Goal: Transaction & Acquisition: Purchase product/service

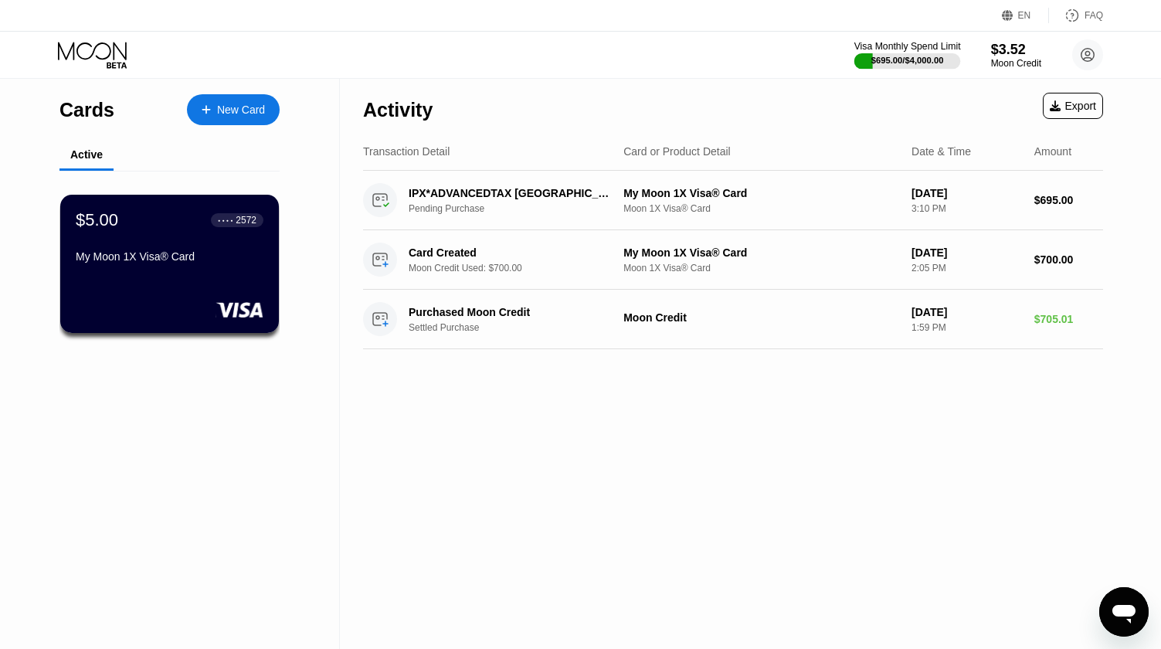
click at [1000, 55] on div "$3.52" at bounding box center [1016, 50] width 50 height 16
click at [1000, 55] on div "Visa Monthly Spend Limit $695.00 / $4,000.00 $3.52 Moon Credit janehbsh@timbers…" at bounding box center [979, 54] width 248 height 31
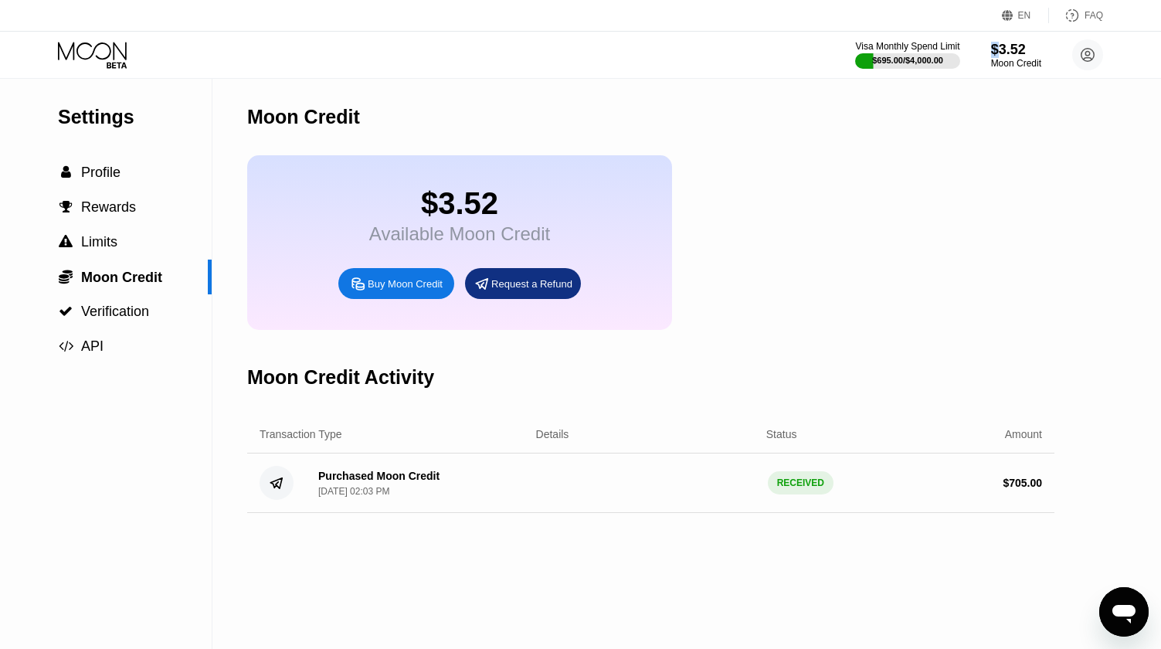
click at [471, 98] on div "Moon Credit" at bounding box center [650, 117] width 807 height 76
click at [392, 290] on div "Buy Moon Credit" at bounding box center [405, 283] width 75 height 13
type input "0"
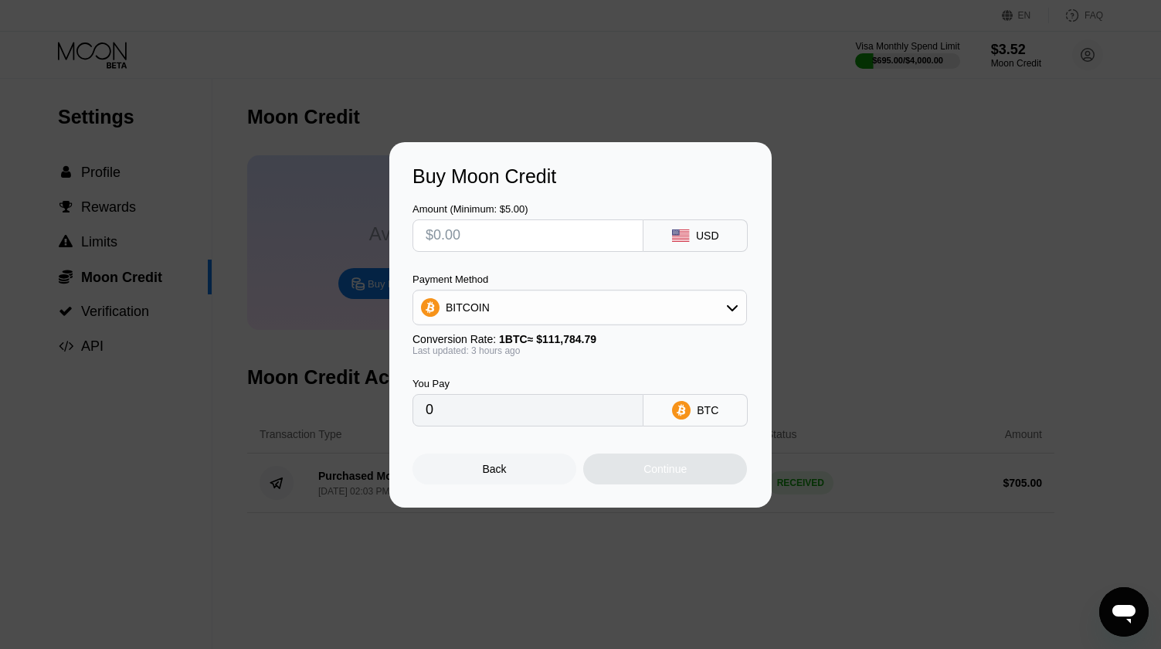
click at [507, 236] on input "text" at bounding box center [528, 235] width 205 height 31
type input "$60"
type input "0.00053115"
type input "$60"
click at [570, 308] on div "BITCOIN" at bounding box center [579, 307] width 333 height 31
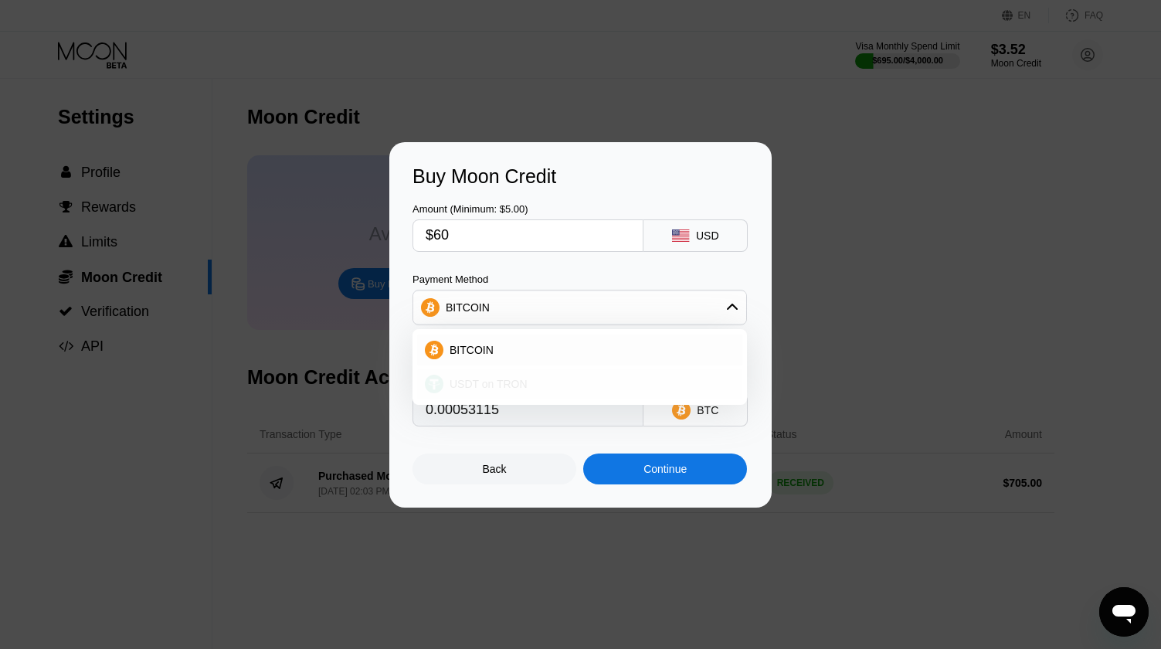
click at [517, 382] on span "USDT on TRON" at bounding box center [489, 384] width 78 height 12
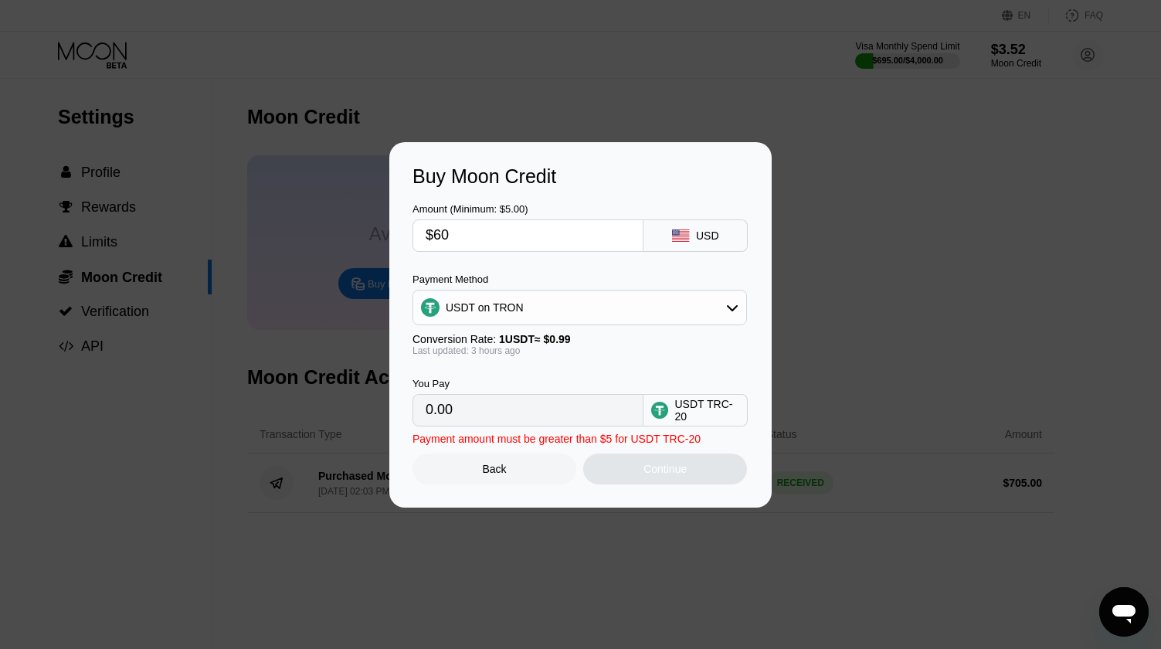
type input "60.61"
click at [647, 472] on div "Continue" at bounding box center [664, 469] width 43 height 12
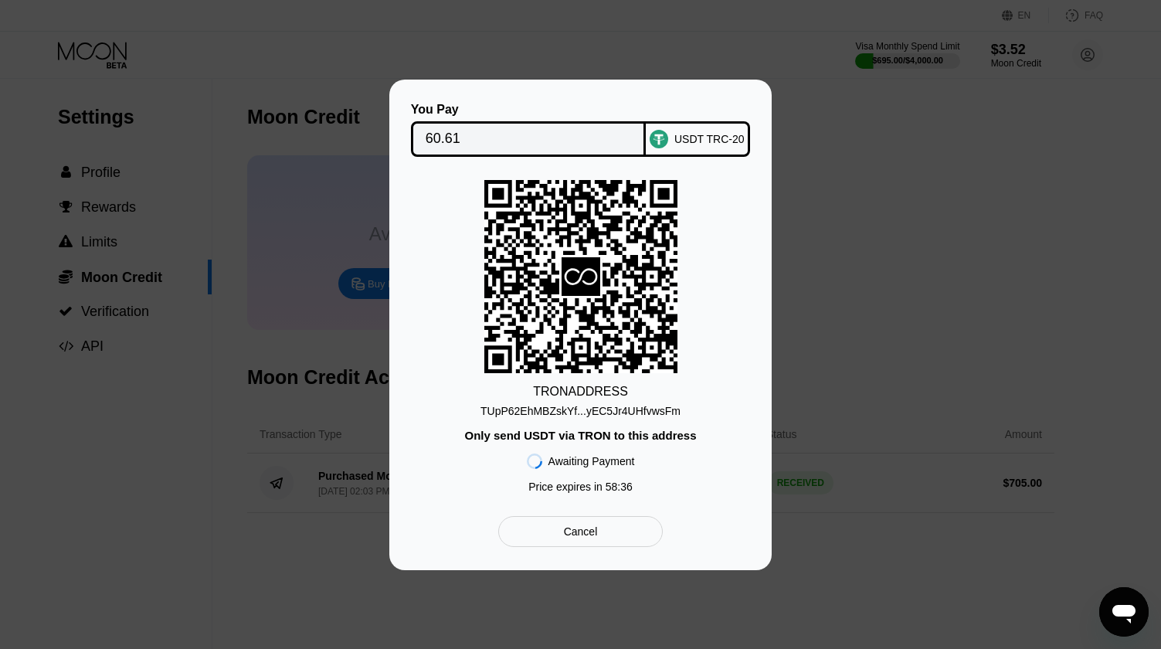
click at [470, 297] on div "TRON ADDRESS TUpP62EhMBZskYf...yEC5Jr4UHfvwsFm Only send USDT via TRON to this …" at bounding box center [580, 340] width 336 height 321
click at [440, 218] on div "TRON ADDRESS TUpP62EhMBZskYf...yEC5Jr4UHfvwsFm Only send USDT via TRON to this …" at bounding box center [580, 340] width 336 height 321
click at [498, 134] on input "60.61" at bounding box center [529, 139] width 206 height 31
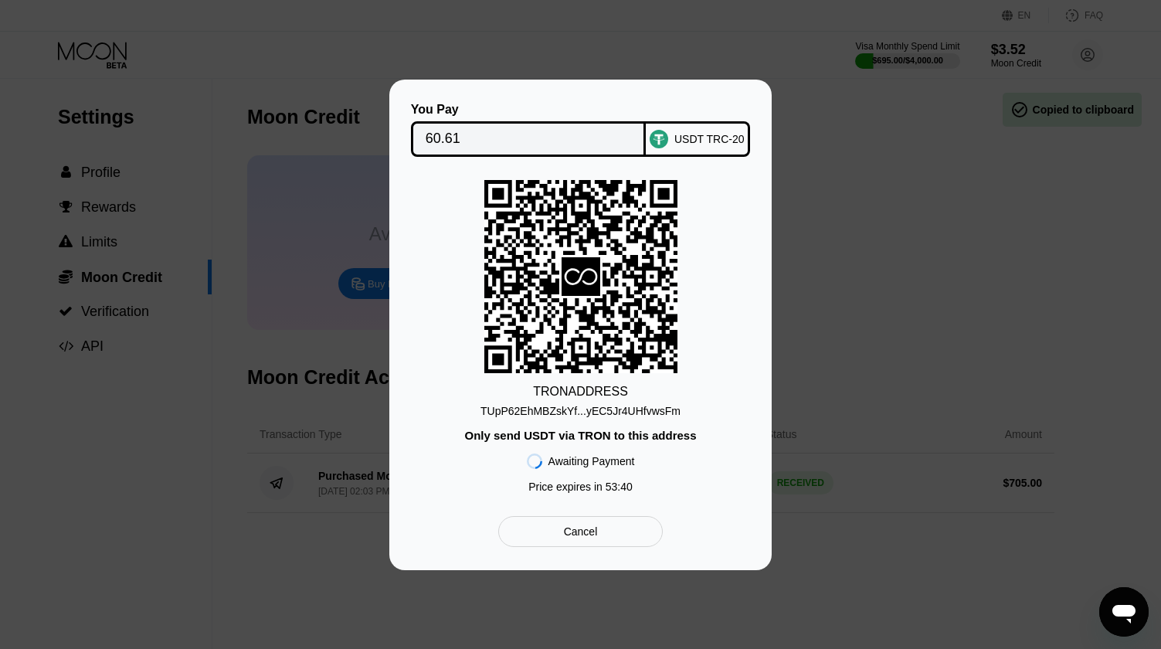
click at [498, 134] on input "60.61" at bounding box center [529, 139] width 206 height 31
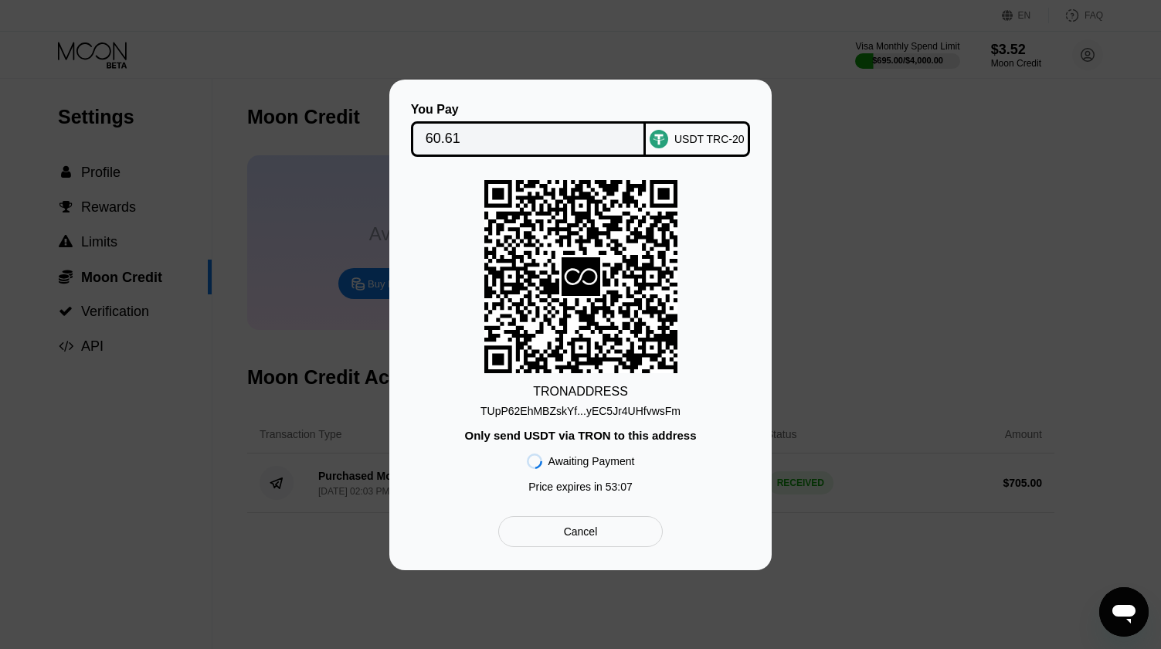
click at [403, 402] on div "You Pay 60.61 USDT TRC-20 TRON ADDRESS TUpP62EhMBZskYf...yEC5Jr4UHfvwsFm Only s…" at bounding box center [580, 325] width 382 height 490
click at [448, 89] on div "You Pay 60.61 USDT TRC-20 TRON ADDRESS TUpP62EhMBZskYf...yEC5Jr4UHfvwsFm Only s…" at bounding box center [580, 325] width 382 height 490
click at [450, 204] on div "TRON ADDRESS TUpP62EhMBZskYf...yEC5Jr4UHfvwsFm Only send USDT via TRON to this …" at bounding box center [580, 340] width 336 height 321
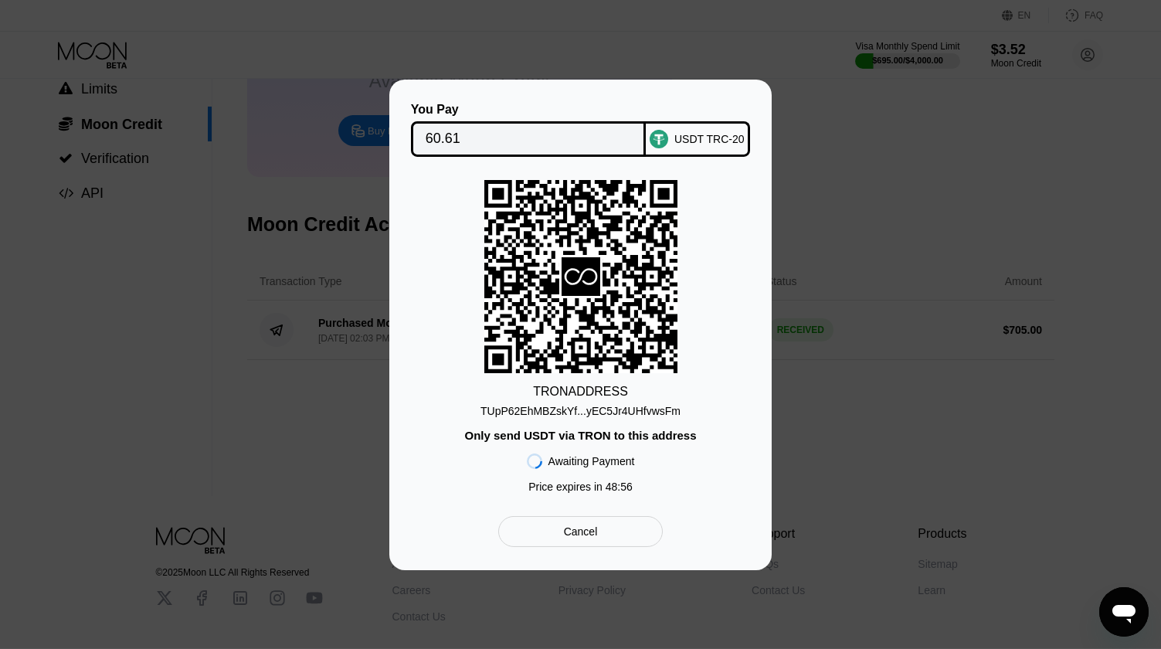
scroll to position [159, 0]
click at [455, 403] on div "TRON ADDRESS TUpP62EhMBZskYf...yEC5Jr4UHfvwsFm Only send USDT via TRON to this …" at bounding box center [580, 340] width 336 height 321
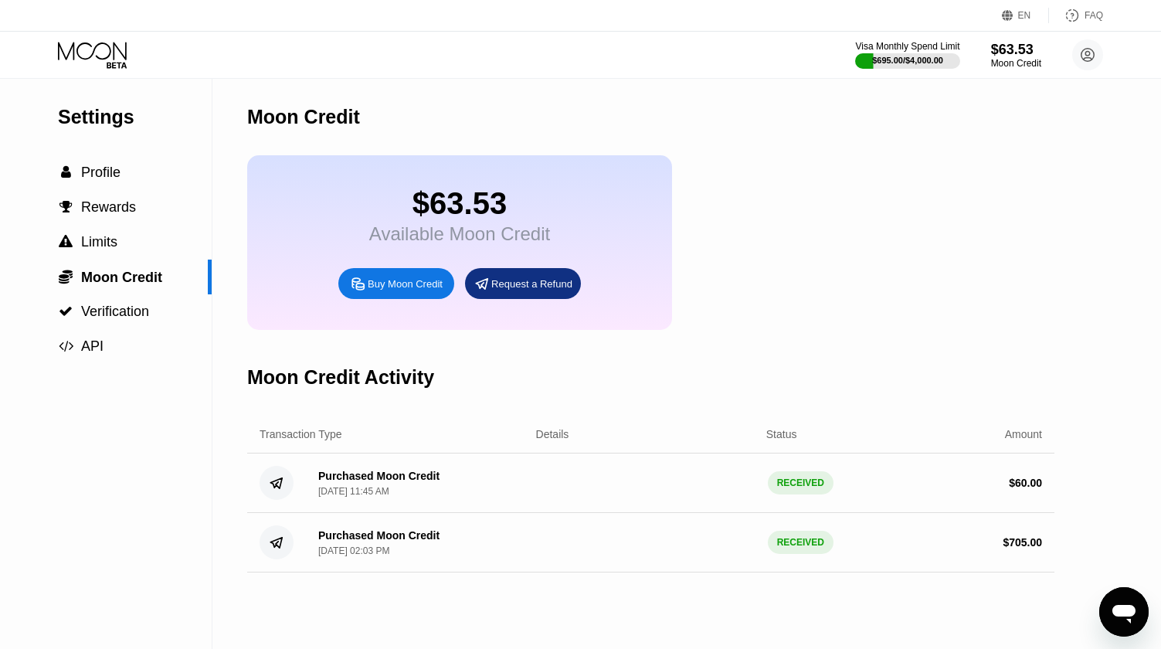
click at [411, 59] on div "Visa Monthly Spend Limit $695.00 / $4,000.00 $63.53 Moon Credit [EMAIL_ADDRESS]…" at bounding box center [580, 55] width 1161 height 46
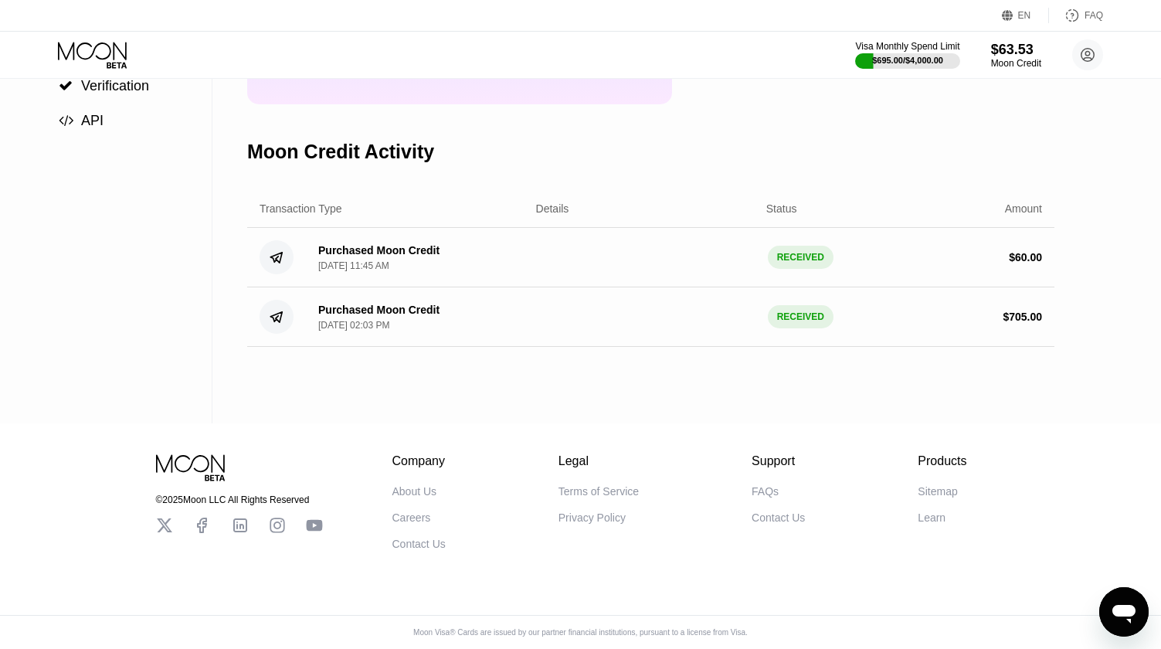
click at [89, 53] on icon at bounding box center [94, 55] width 72 height 27
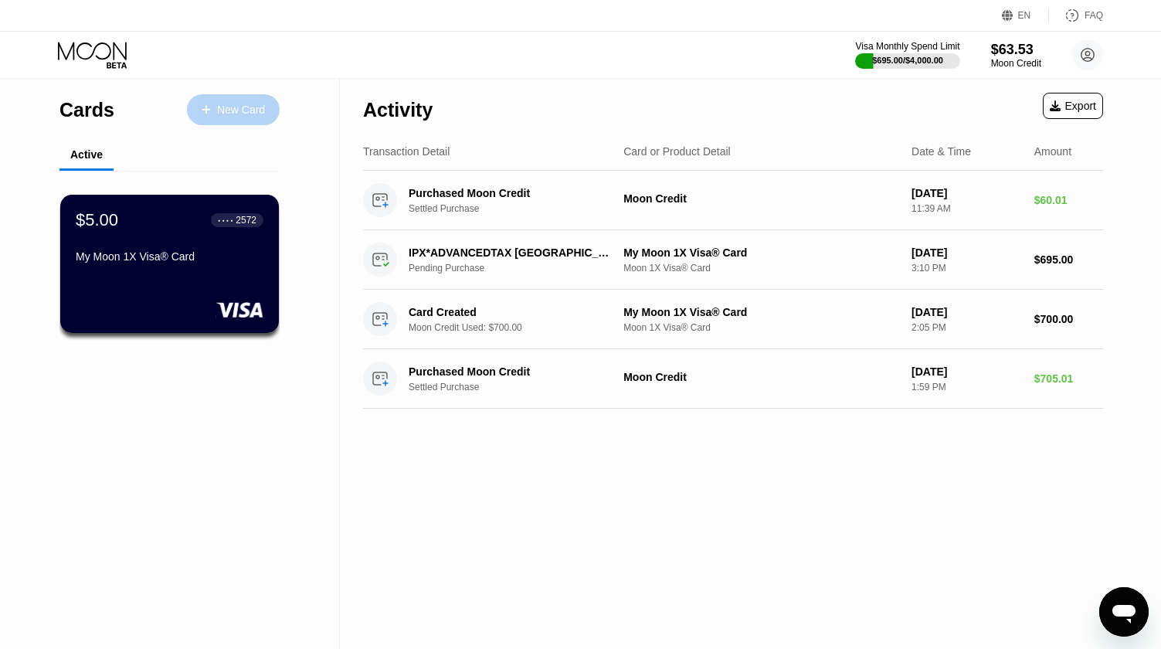
click at [232, 104] on div "New Card" at bounding box center [241, 110] width 48 height 13
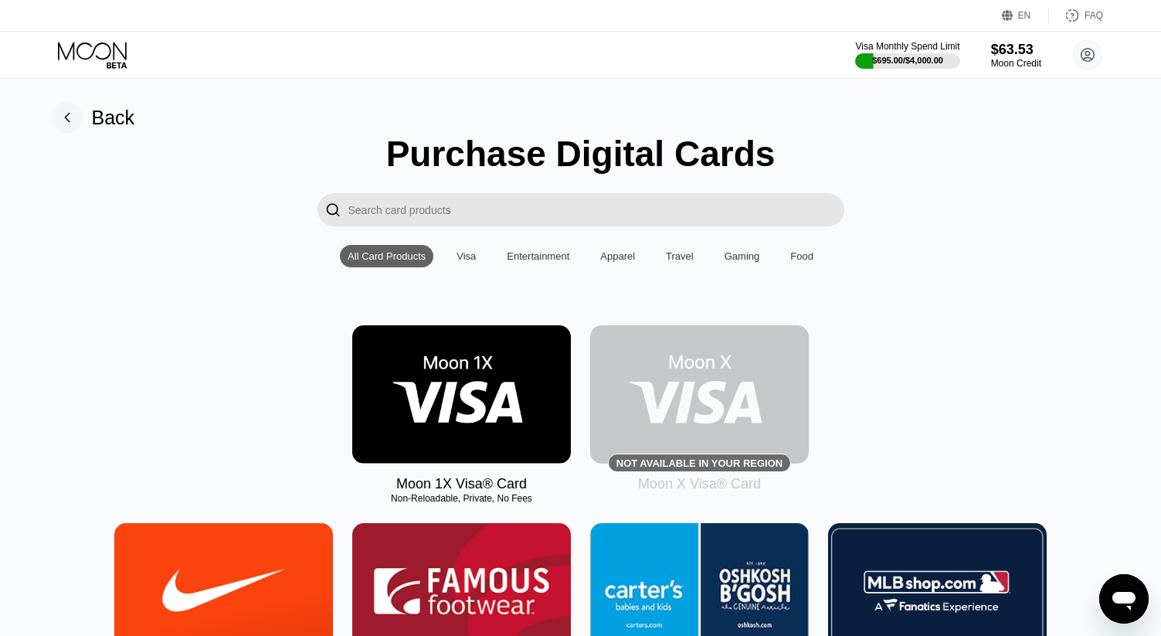
click at [467, 414] on img at bounding box center [461, 394] width 219 height 138
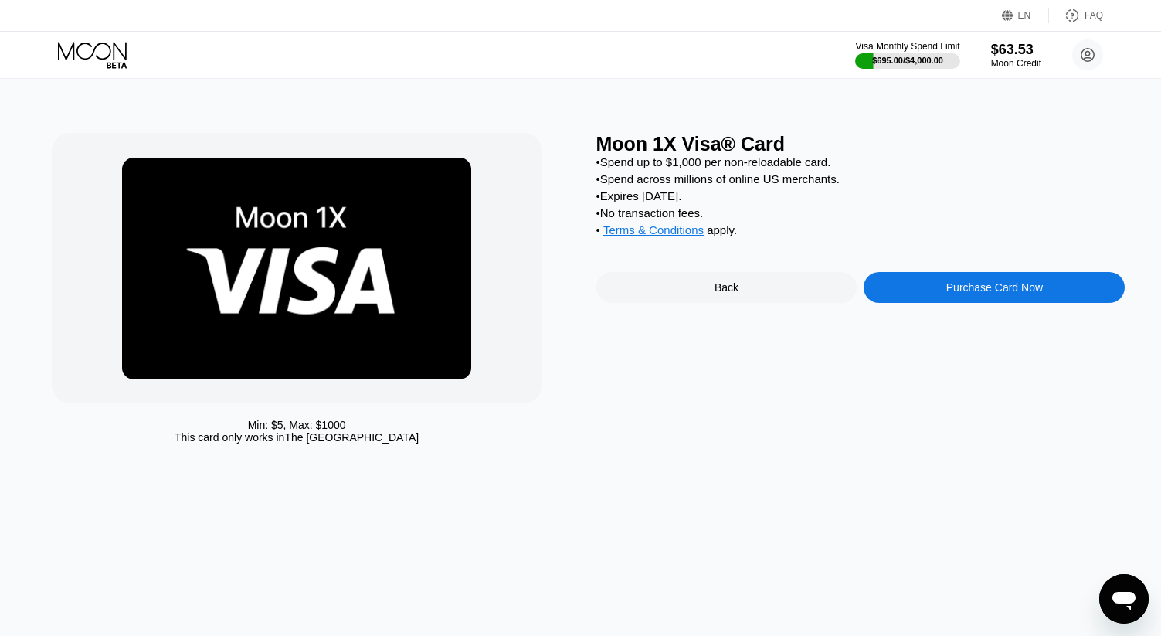
click at [927, 290] on div "Purchase Card Now" at bounding box center [994, 287] width 261 height 31
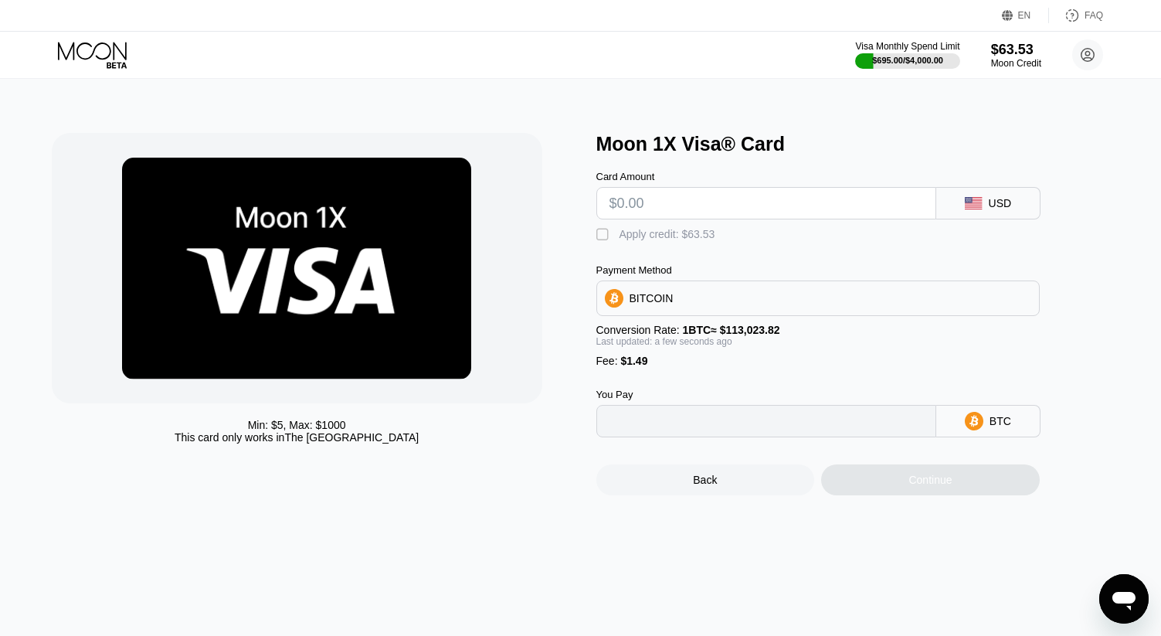
type input "0"
click at [747, 199] on input "text" at bounding box center [766, 203] width 314 height 31
type input "$61"
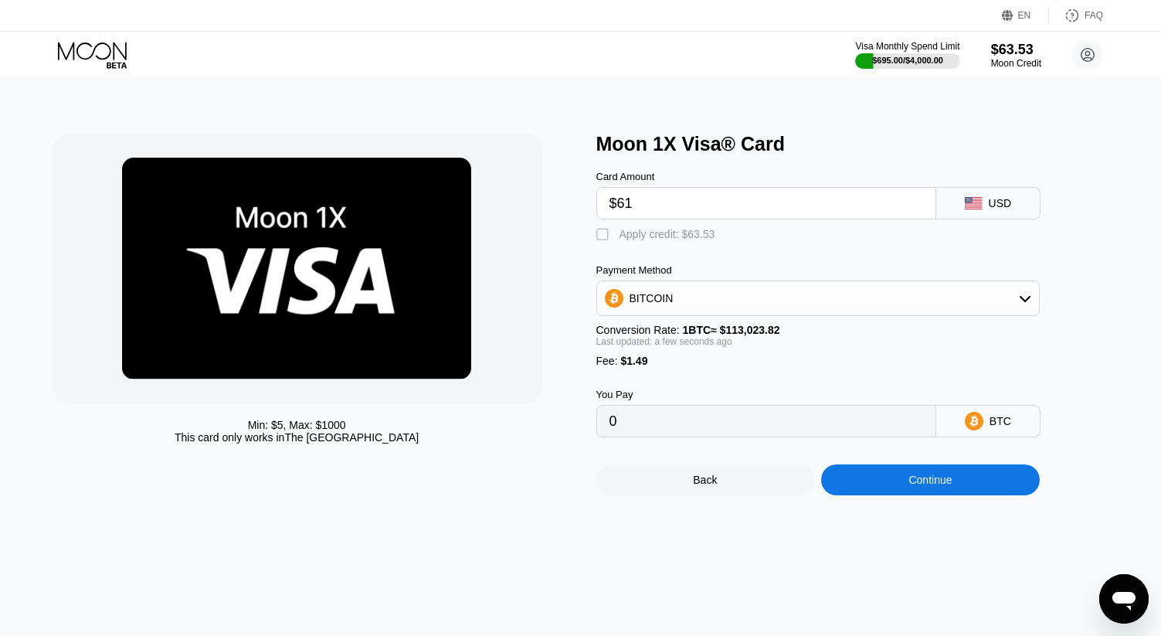
type input "0.00055290"
type input "$61"
click at [596, 243] on div "" at bounding box center [603, 234] width 15 height 15
type input "0"
click at [524, 495] on div "Min: $ 5 , Max: $ 1000 This card only works in [GEOGRAPHIC_DATA]" at bounding box center [316, 314] width 529 height 362
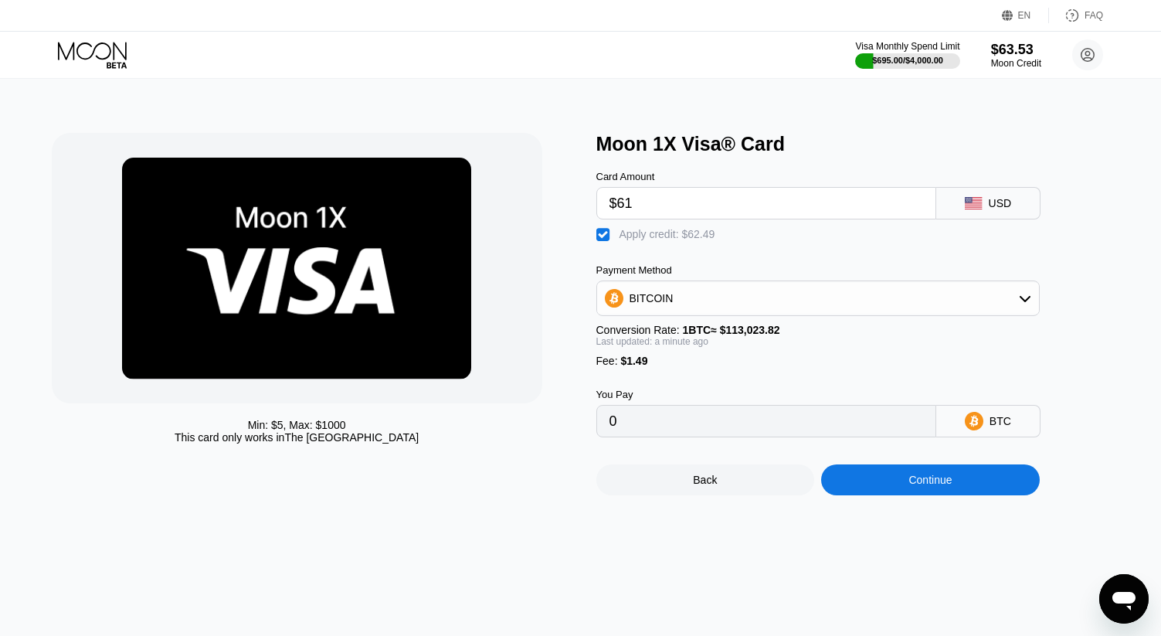
click at [524, 495] on div "Min: $ 5 , Max: $ 1000 This card only works in [GEOGRAPHIC_DATA]" at bounding box center [316, 314] width 529 height 362
click at [884, 495] on div "Continue" at bounding box center [930, 479] width 219 height 31
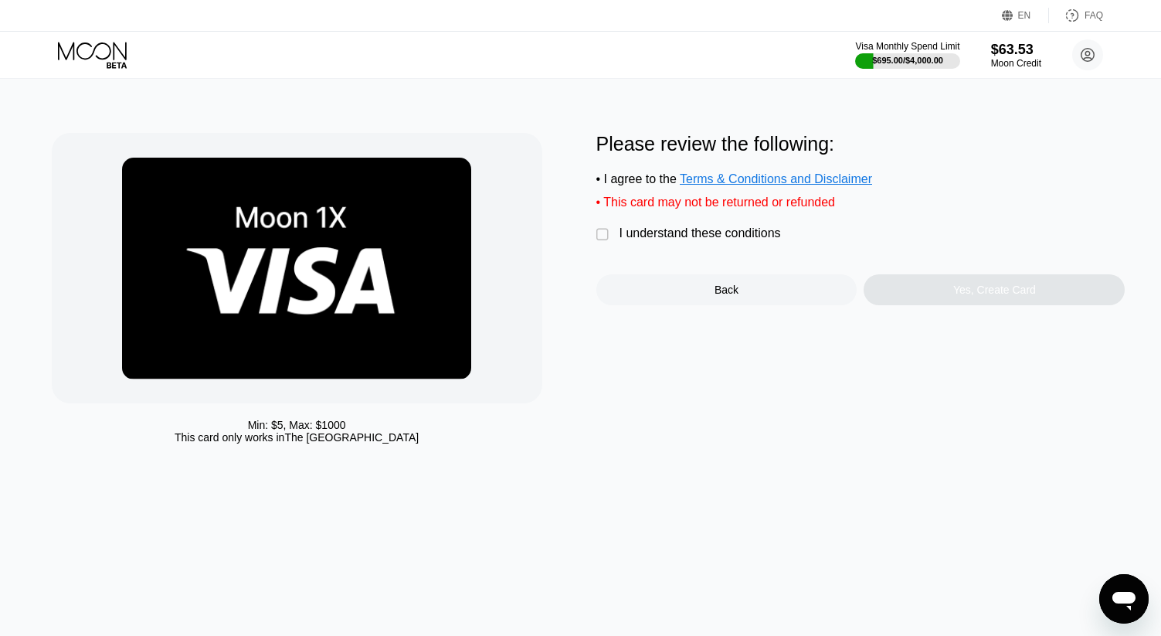
click at [602, 242] on div "" at bounding box center [603, 234] width 15 height 15
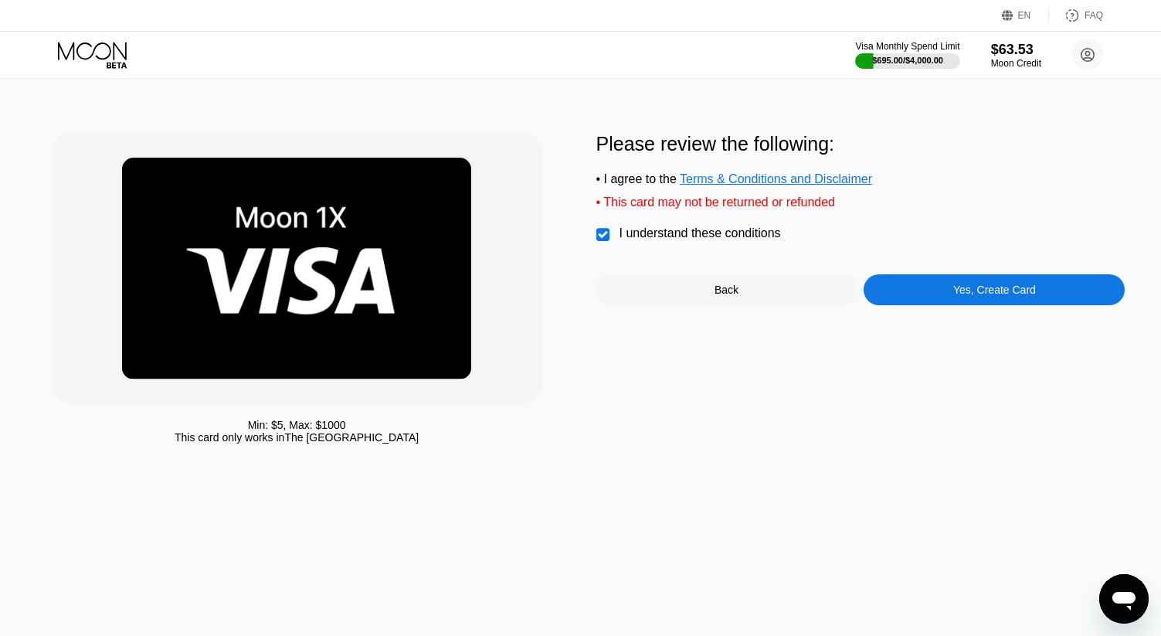
click at [925, 305] on div "Yes, Create Card" at bounding box center [994, 289] width 261 height 31
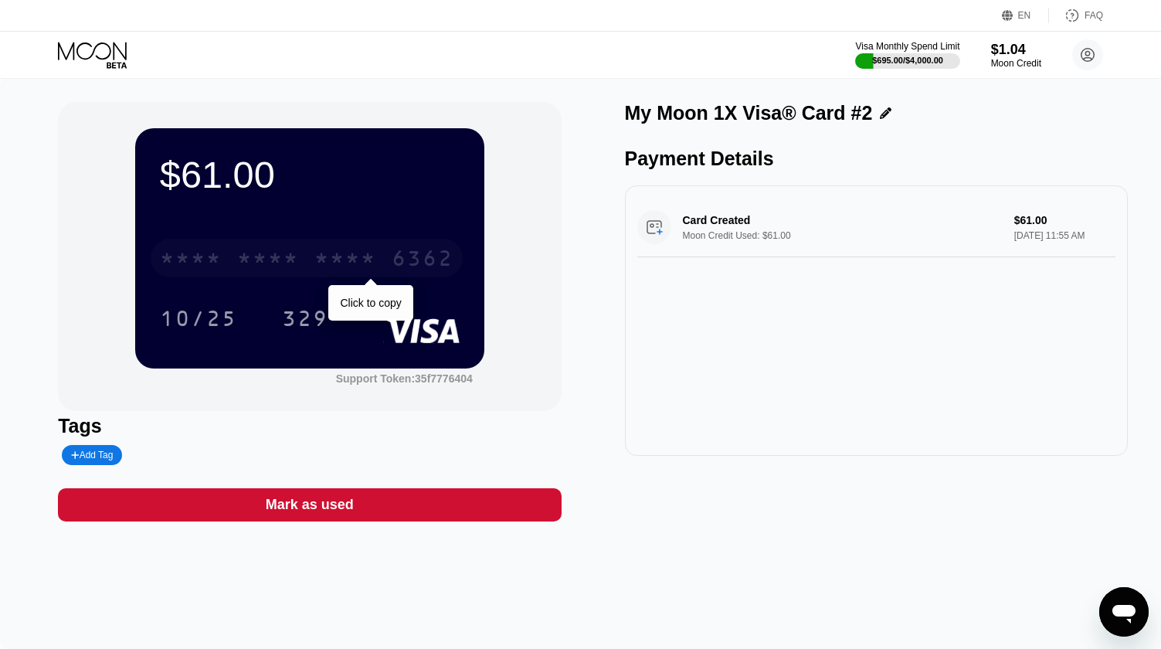
click at [405, 263] on div "6362" at bounding box center [423, 260] width 62 height 25
click at [362, 258] on div "2884" at bounding box center [345, 260] width 62 height 25
click at [251, 249] on div "* * * * * * * * * * * * 6362" at bounding box center [307, 258] width 312 height 39
click at [392, 259] on div "6362" at bounding box center [423, 260] width 62 height 25
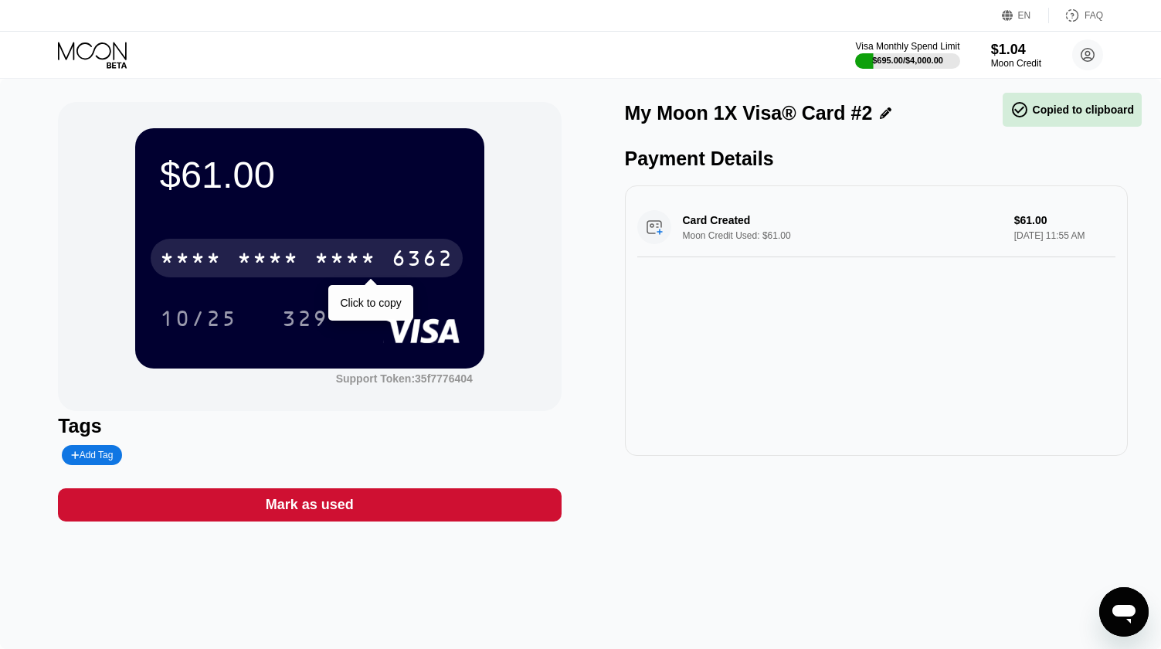
click at [365, 256] on div "* * * *" at bounding box center [345, 260] width 62 height 25
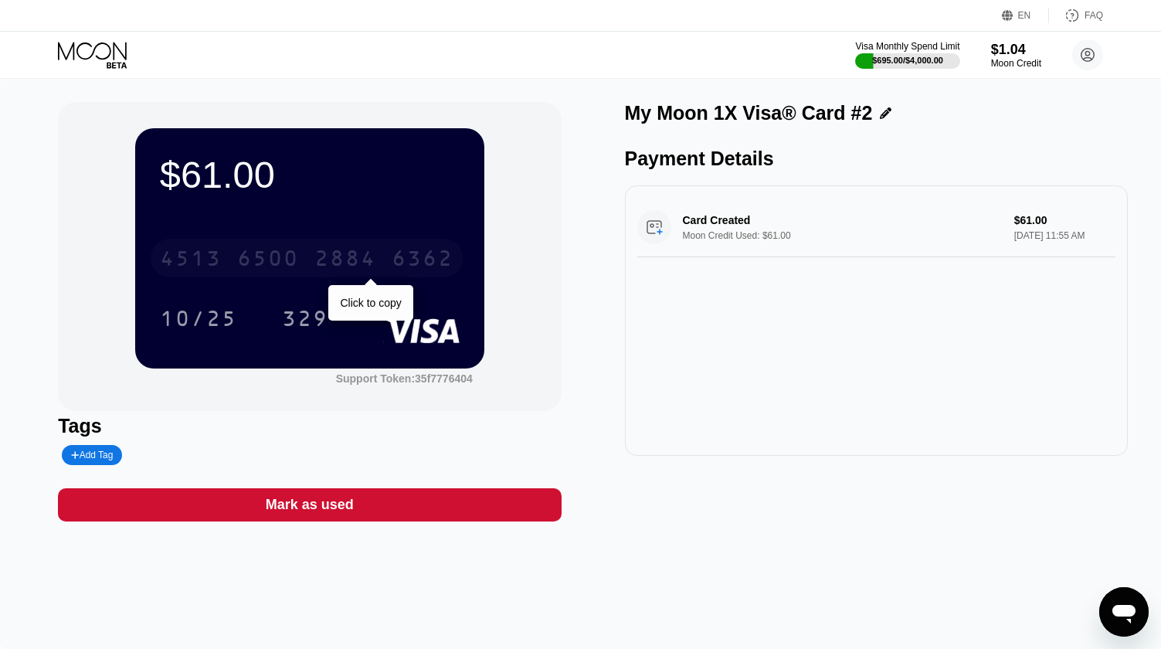
click at [365, 256] on div "2884" at bounding box center [345, 260] width 62 height 25
click at [263, 259] on div "* * * *" at bounding box center [268, 260] width 62 height 25
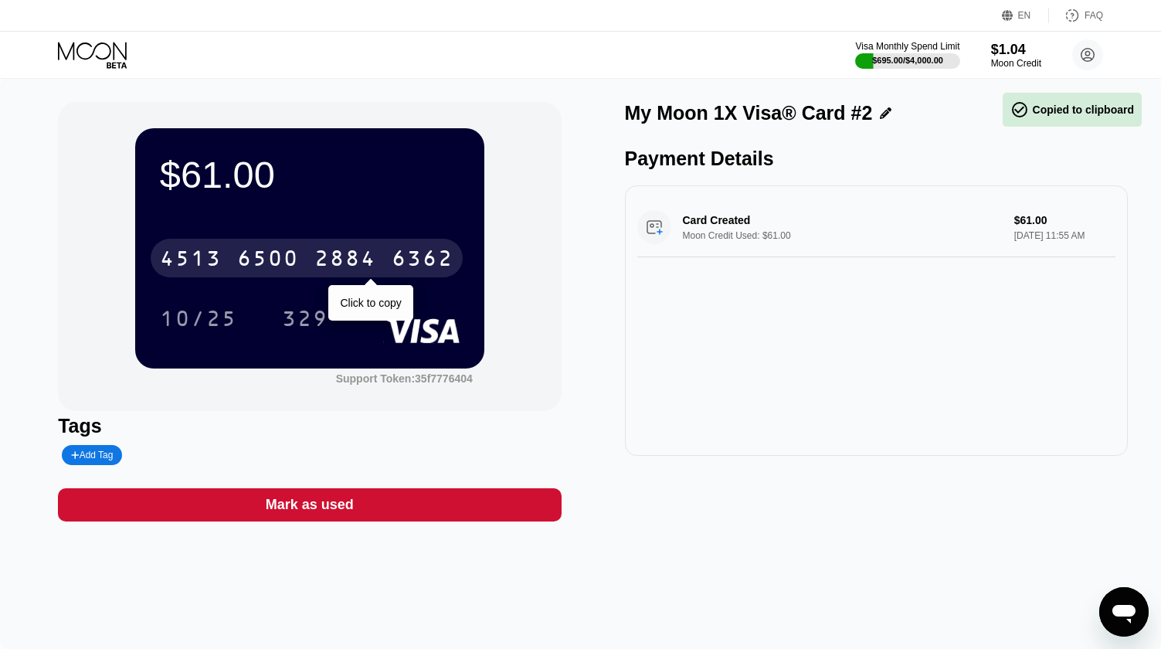
click at [368, 252] on div "2884" at bounding box center [345, 260] width 62 height 25
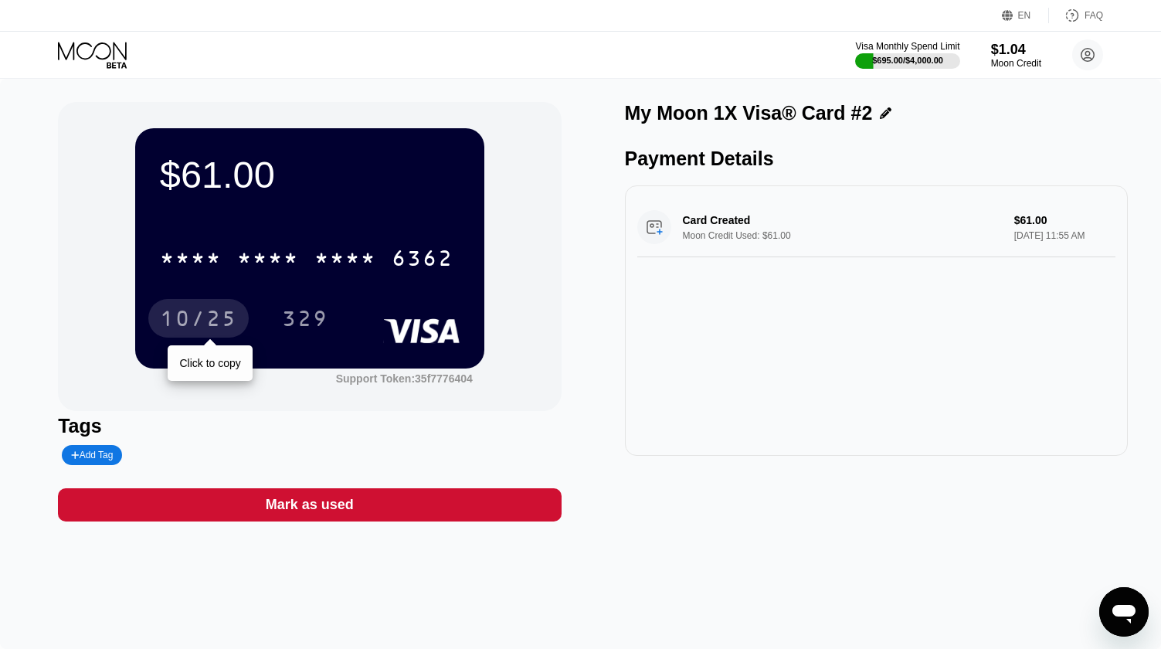
click at [195, 319] on div "10/25" at bounding box center [198, 320] width 77 height 25
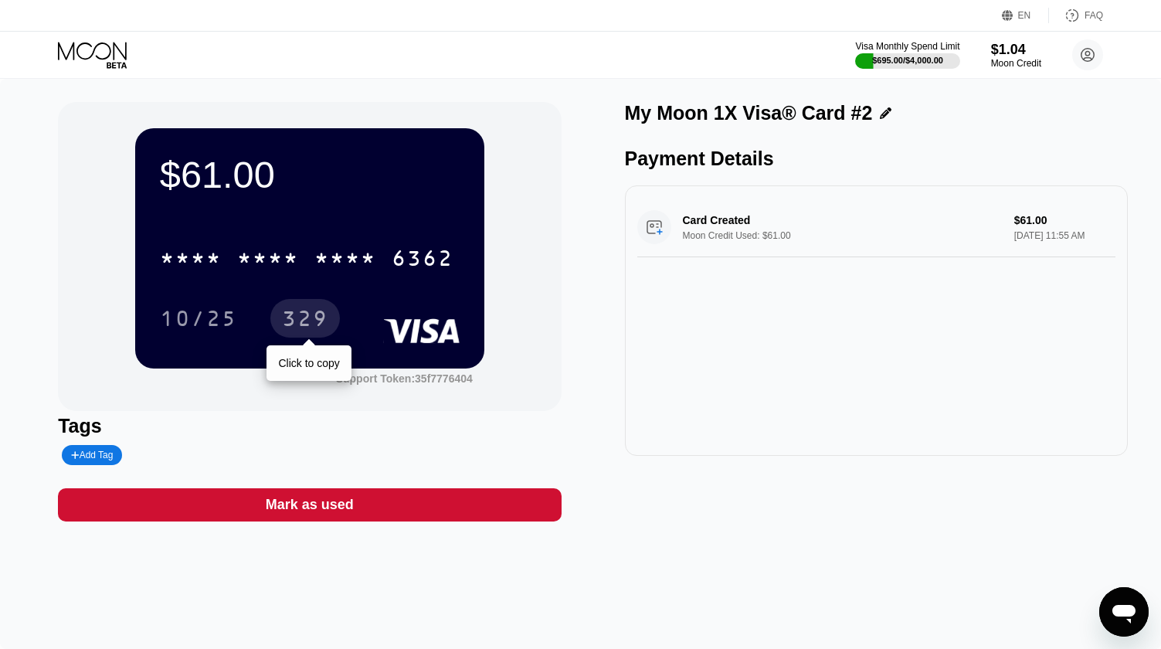
click at [309, 316] on div "329" at bounding box center [305, 320] width 46 height 25
click at [434, 92] on div "$61.00 * * * * * * * * * * * * 6362 10/25 329 Support Token: 35f7776404 Tags Ad…" at bounding box center [580, 364] width 1161 height 570
click at [90, 48] on icon at bounding box center [94, 55] width 72 height 27
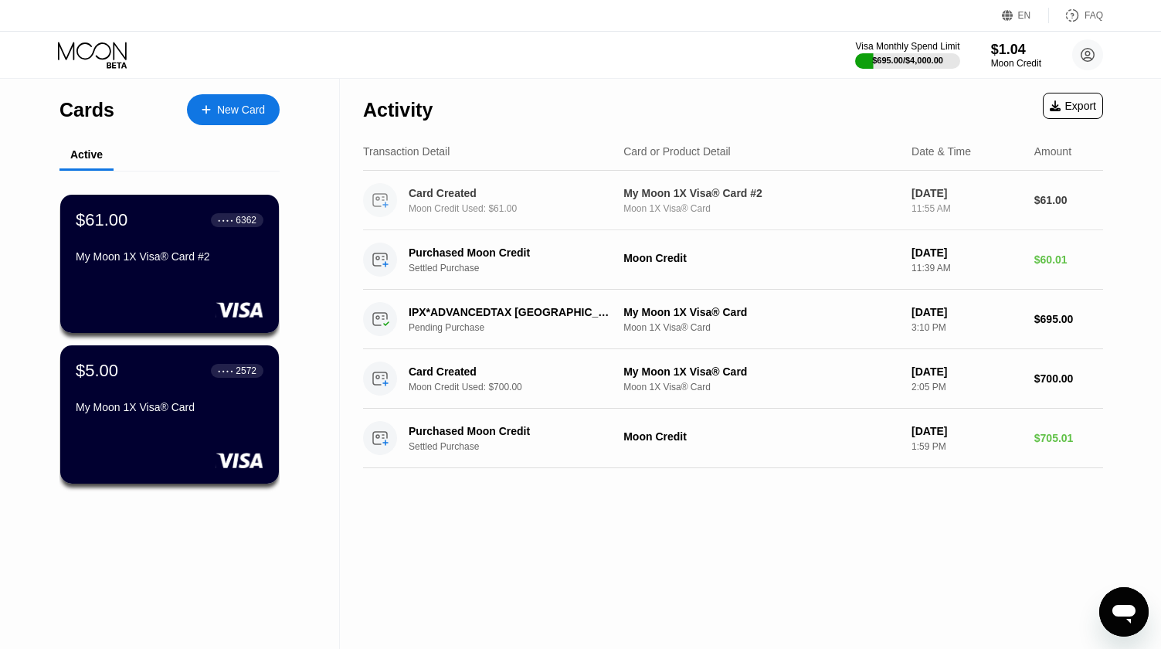
click at [185, 381] on div "$5.00 ● ● ● ● 2572" at bounding box center [170, 371] width 188 height 20
click at [197, 295] on div "Settings  Profile  Rewards  Limits  Moon Credit  Verification  API Moon C…" at bounding box center [580, 324] width 1161 height 649
